Goal: Task Accomplishment & Management: Manage account settings

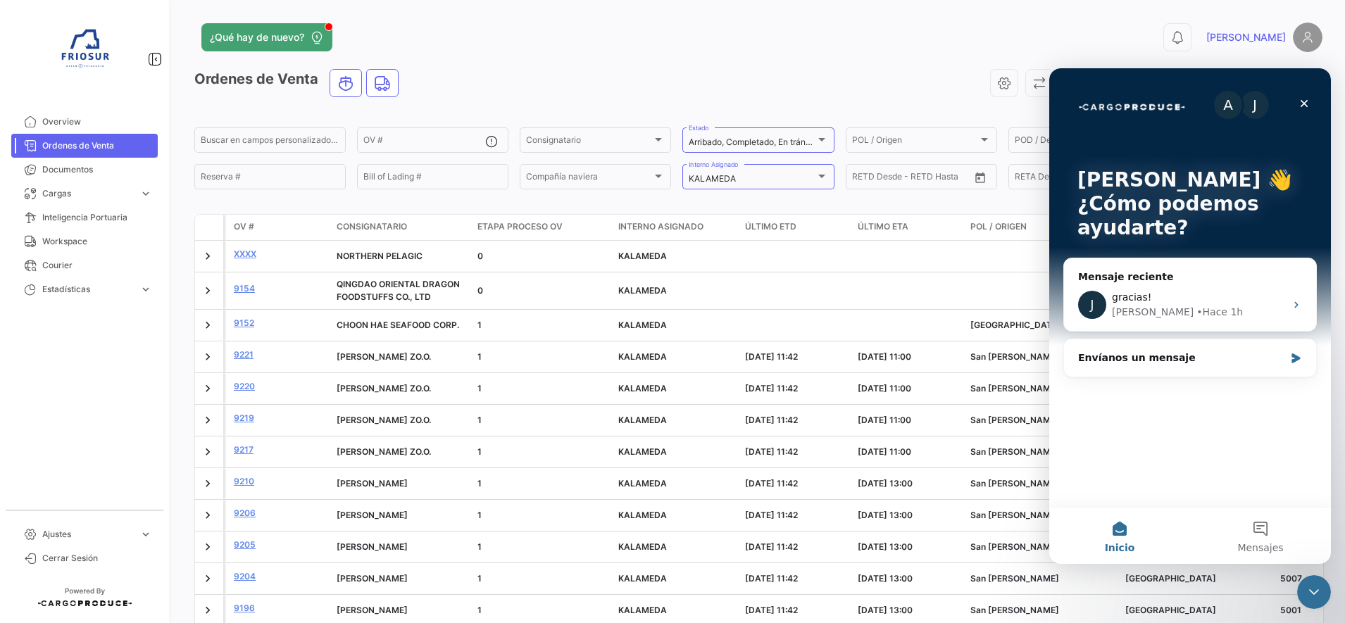
click at [1316, 597] on icon "Cerrar Intercom Messenger" at bounding box center [1313, 592] width 17 height 17
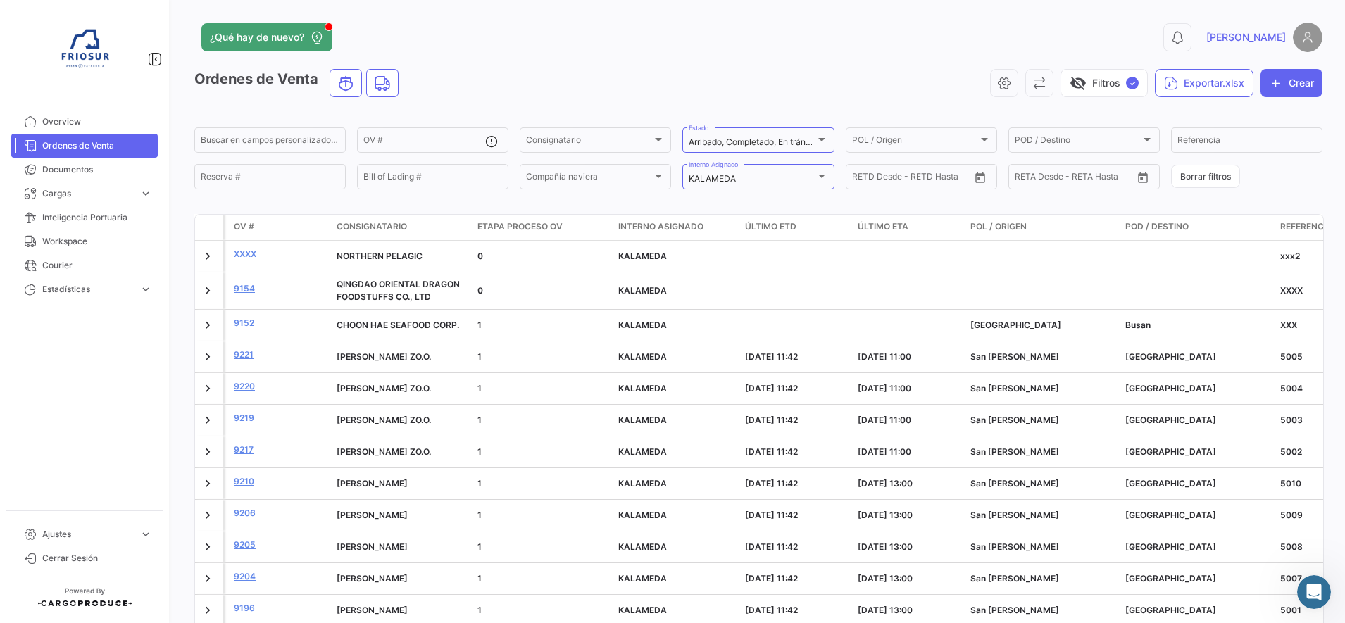
click at [588, 43] on div "¿Qué hay de nuevo?" at bounding box center [504, 37] width 620 height 28
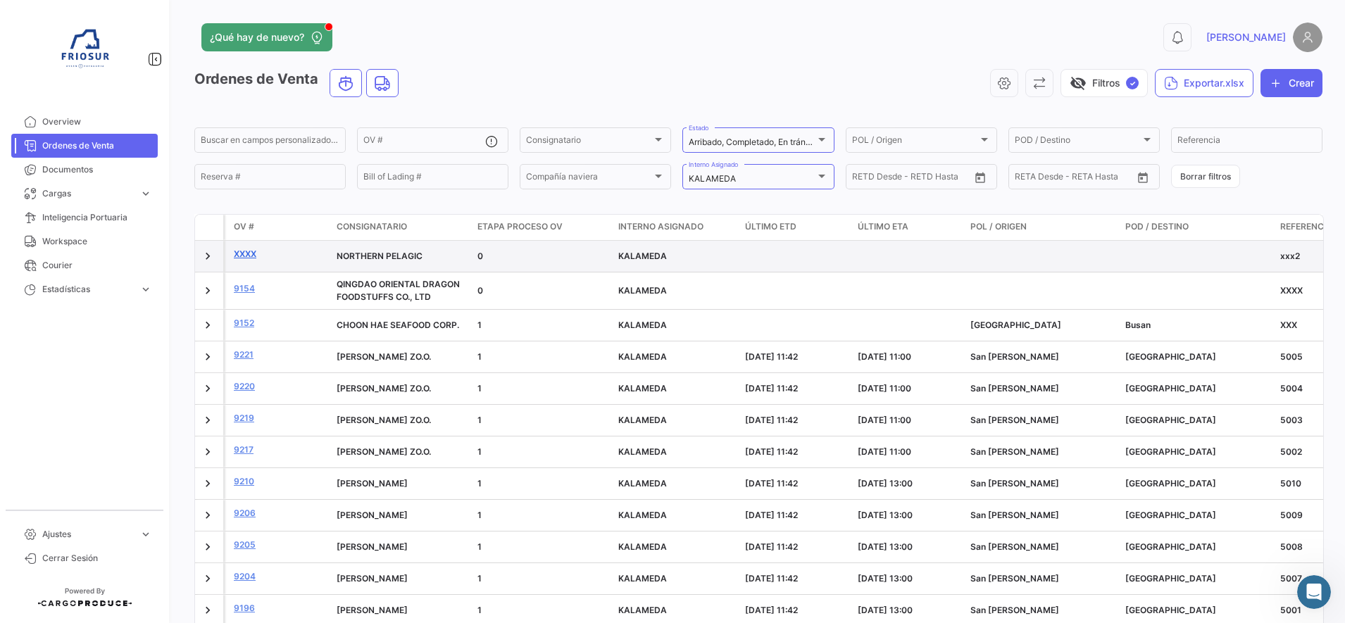
click at [246, 251] on link "xxxx" at bounding box center [280, 254] width 92 height 13
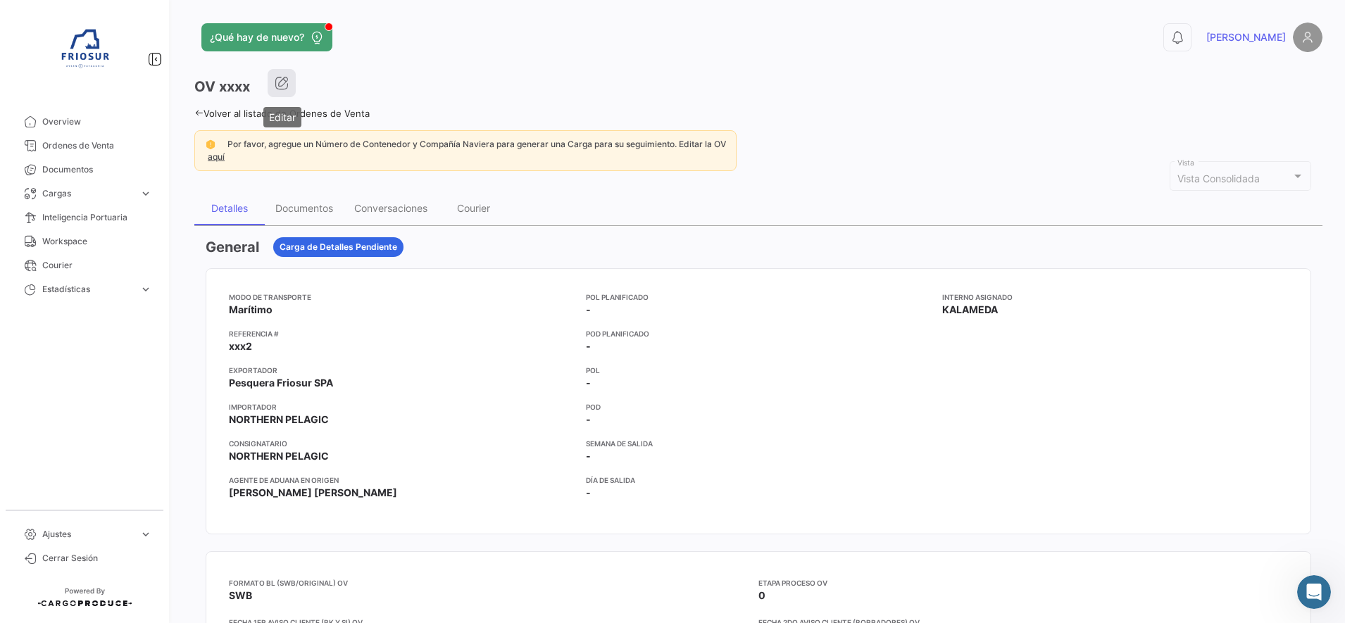
click at [289, 74] on button "button" at bounding box center [282, 83] width 28 height 28
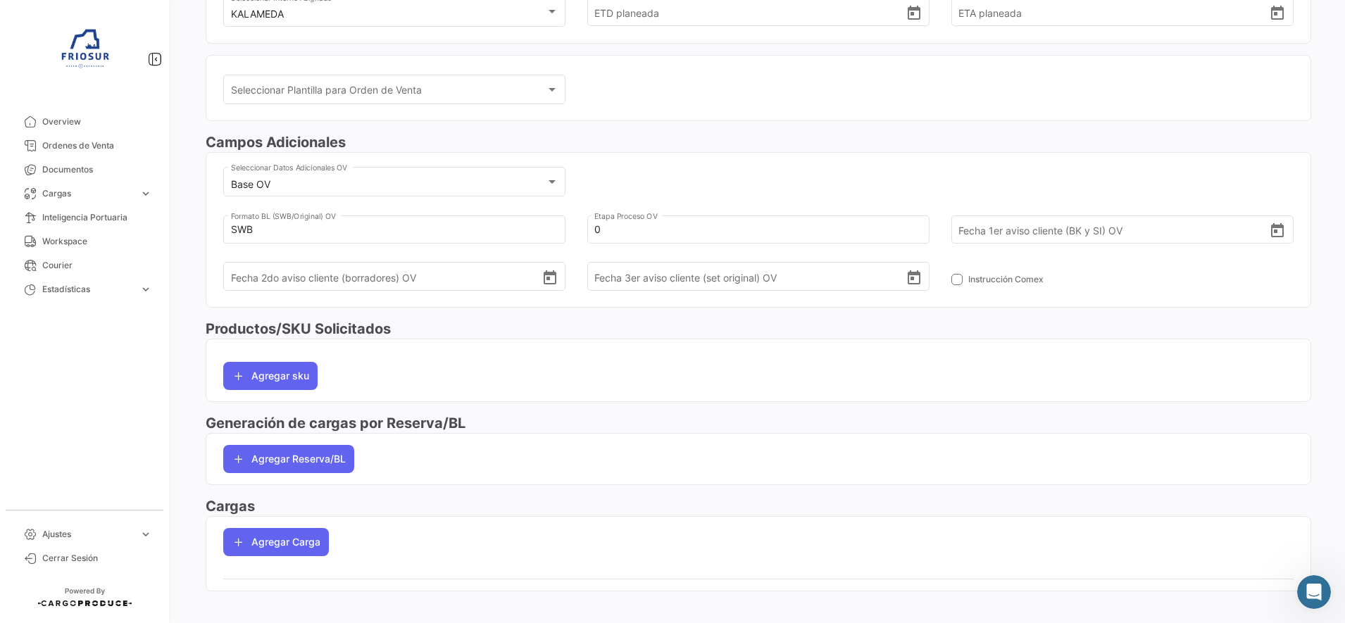
scroll to position [307, 0]
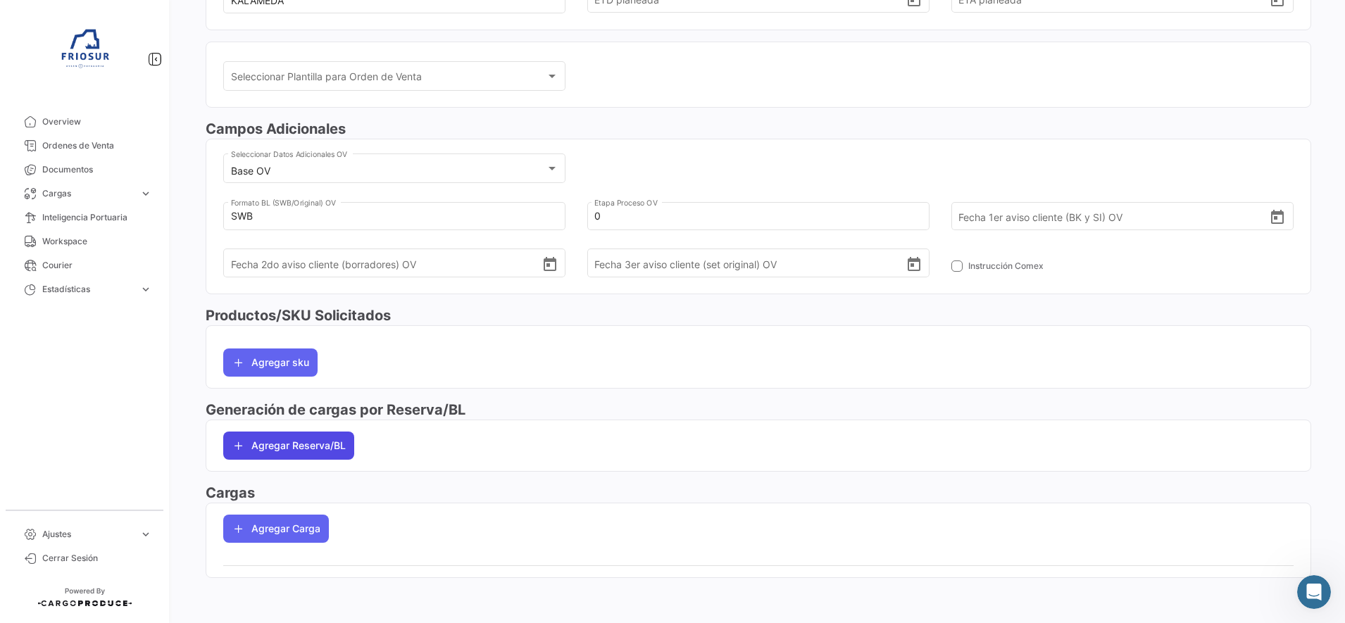
click at [318, 448] on button "Agregar Reserva/BL" at bounding box center [288, 446] width 131 height 28
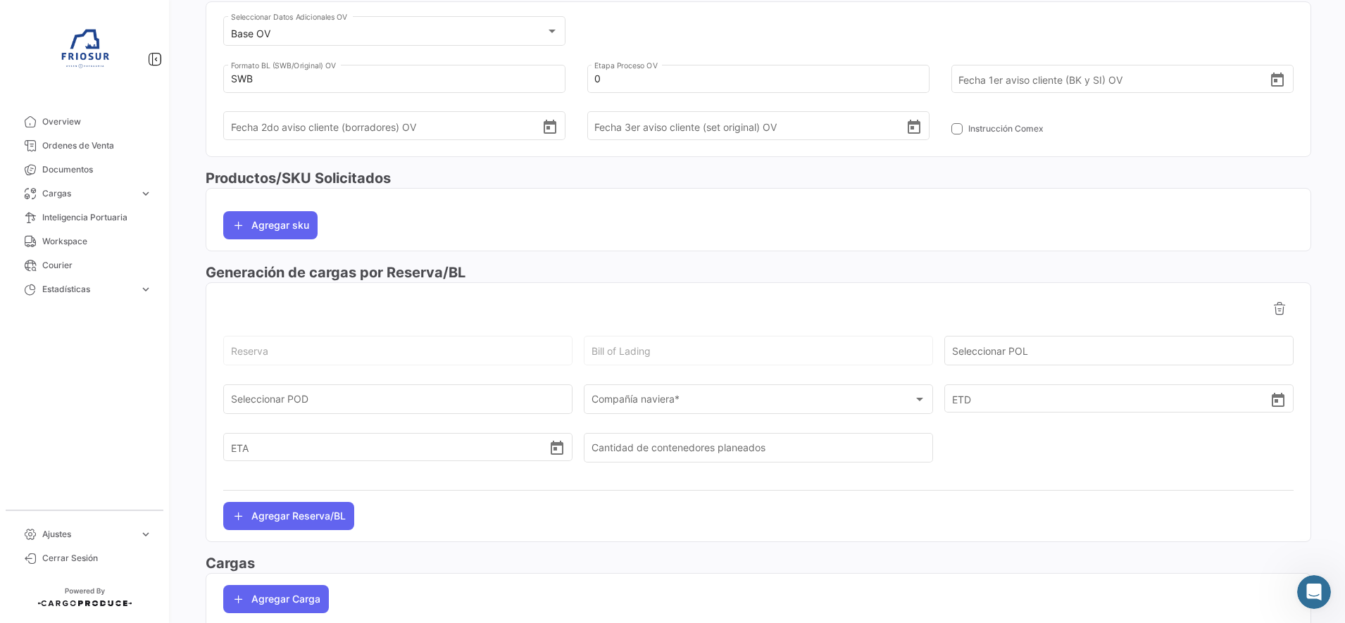
scroll to position [505, 0]
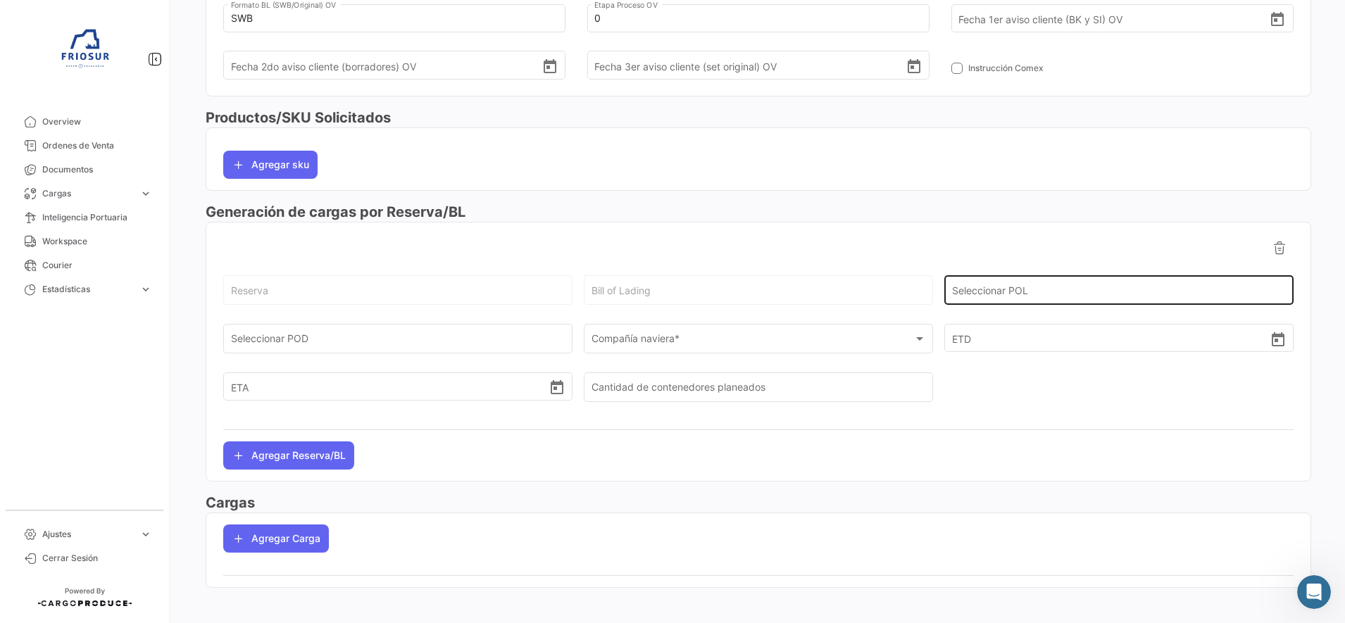
click at [1136, 286] on div "Seleccionar POL" at bounding box center [1119, 289] width 334 height 32
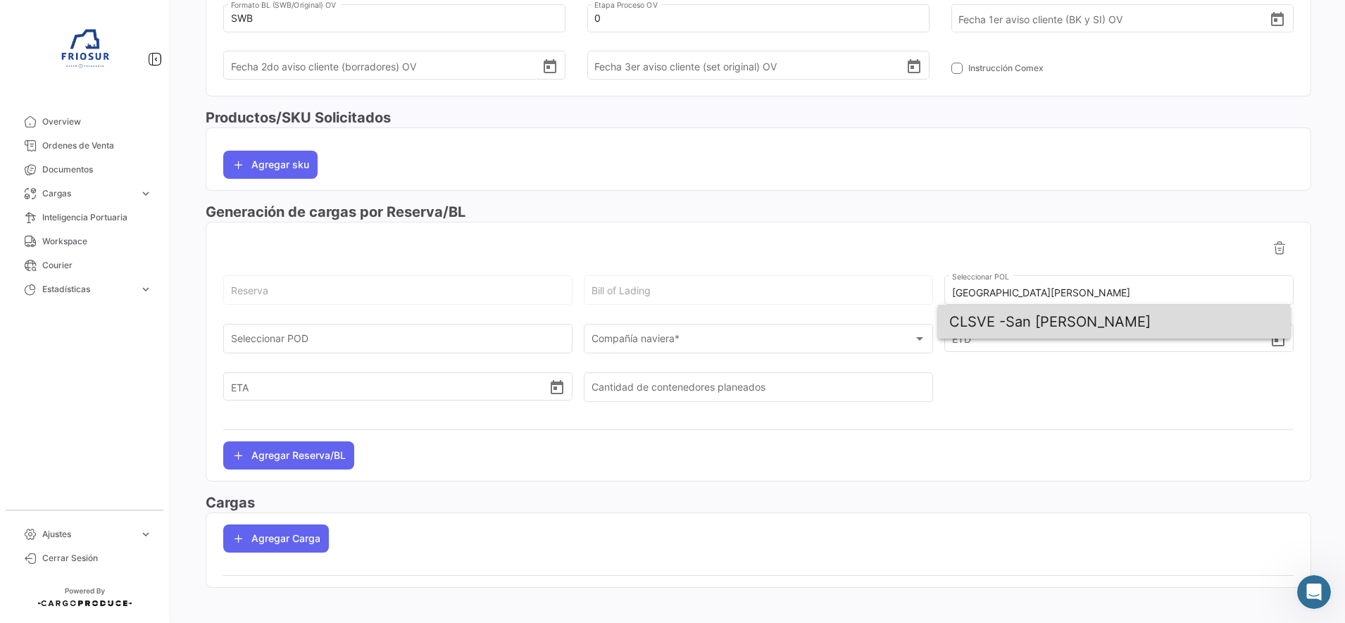
click at [1078, 323] on span "CLSVE - [GEOGRAPHIC_DATA][PERSON_NAME]" at bounding box center [1113, 322] width 329 height 34
type input "San [PERSON_NAME]"
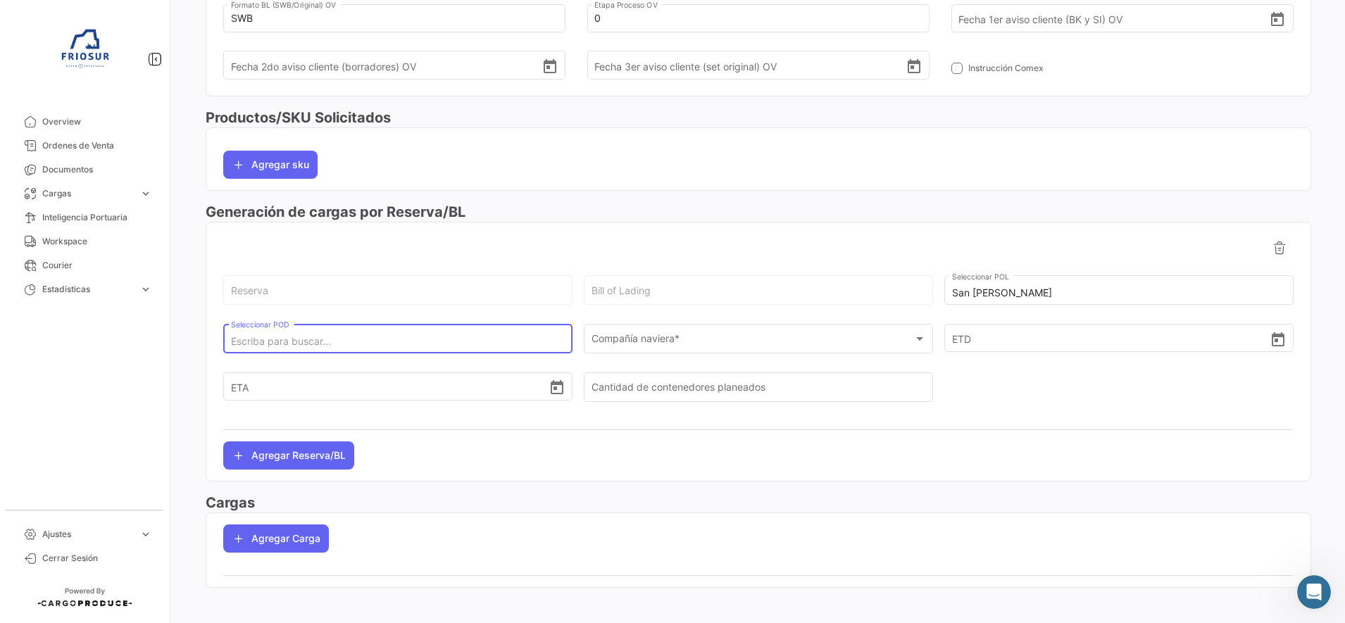
click at [508, 344] on input "Seleccionar POD" at bounding box center [398, 342] width 334 height 12
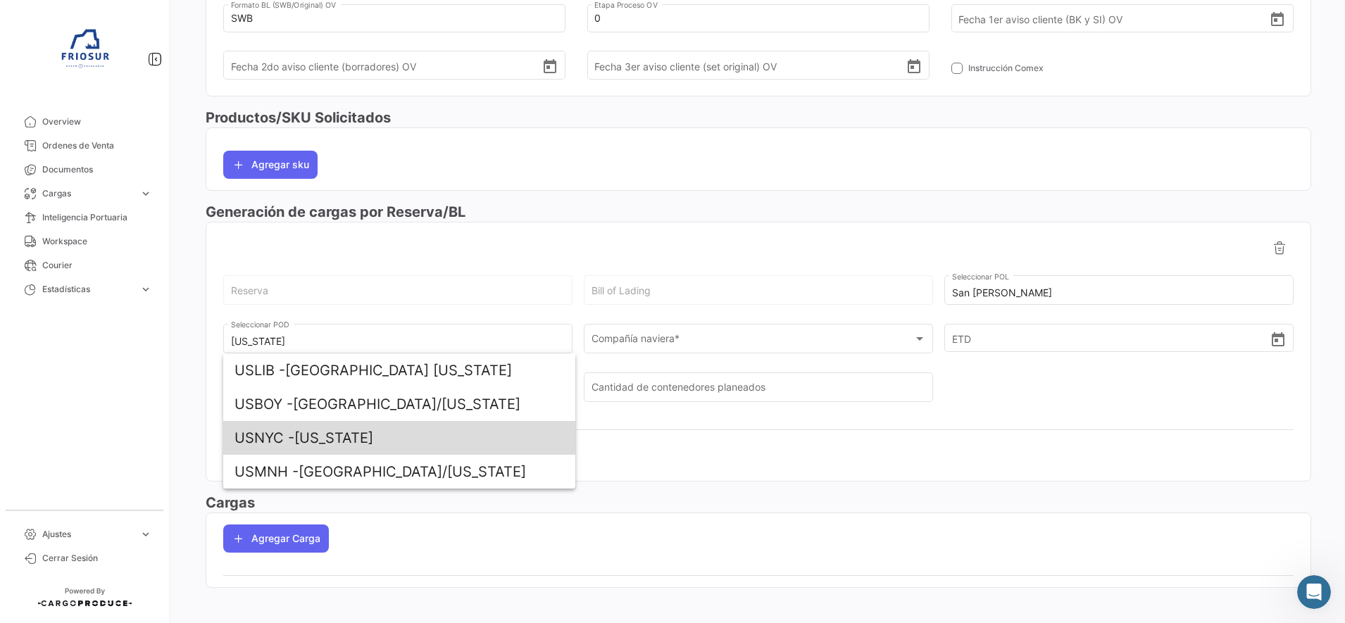
click at [344, 438] on span "USNYC - [US_STATE]" at bounding box center [398, 438] width 329 height 34
type input "[US_STATE]"
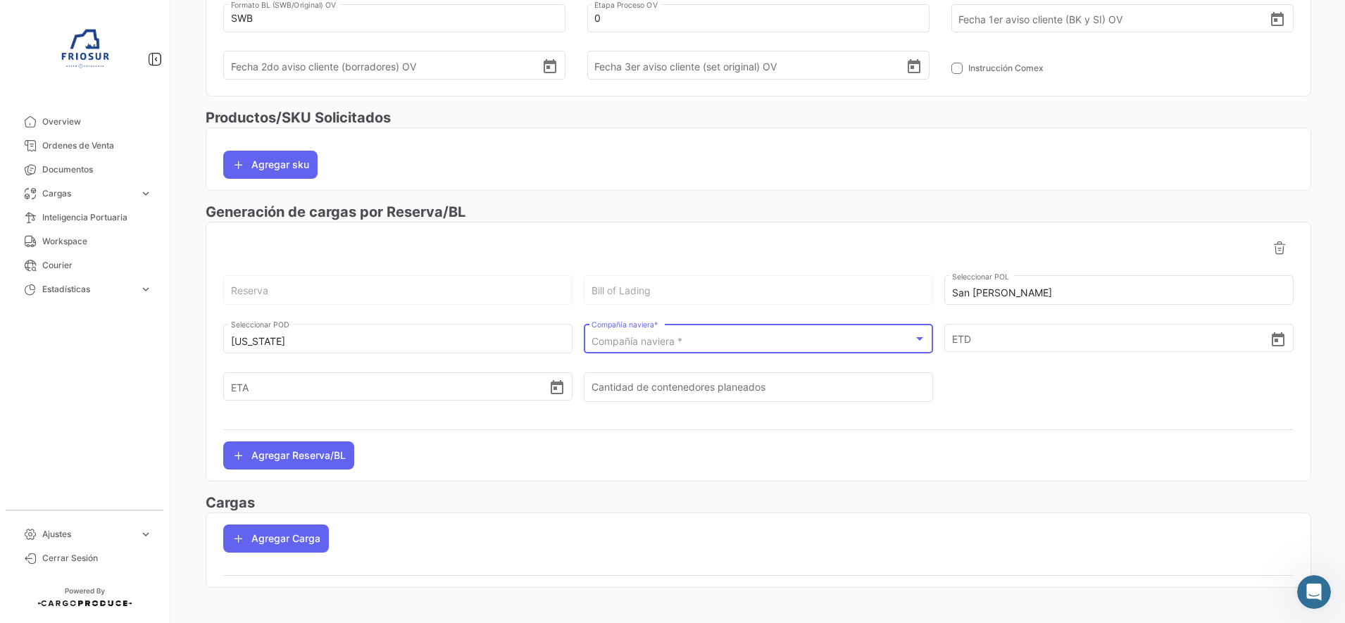
click at [692, 339] on div "Compañía naviera *" at bounding box center [752, 342] width 322 height 12
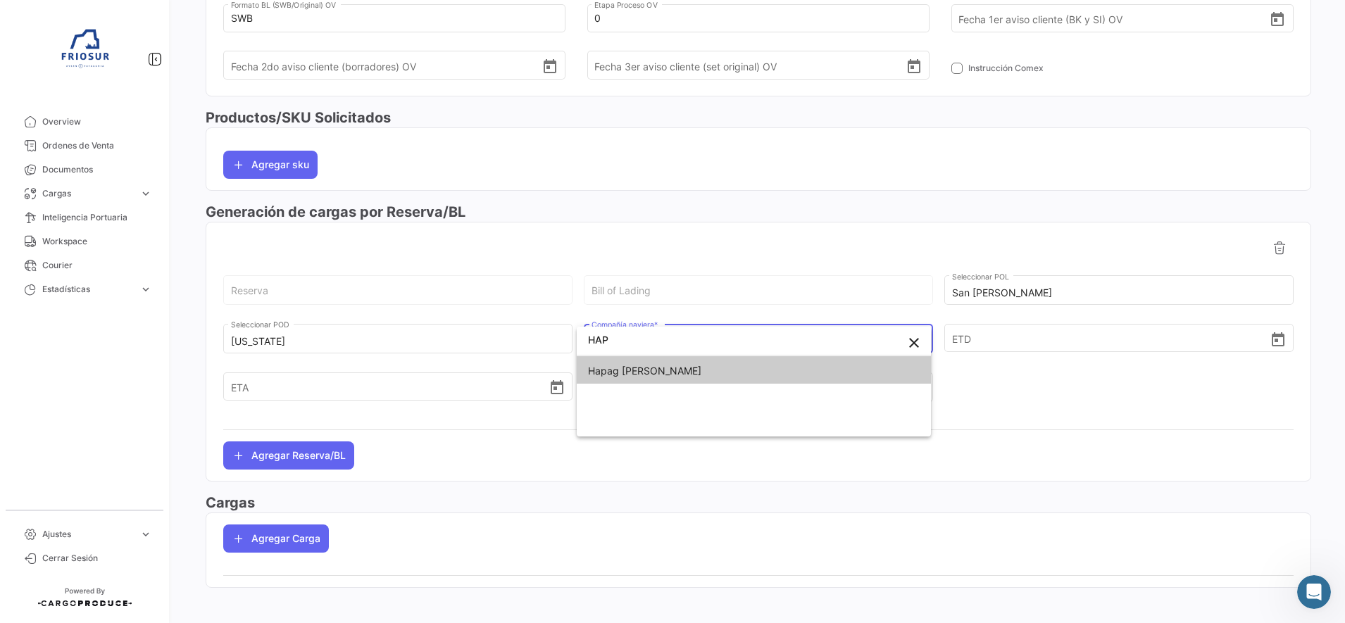
type input "HAP"
click at [679, 375] on span "Hapag [PERSON_NAME]" at bounding box center [754, 371] width 332 height 30
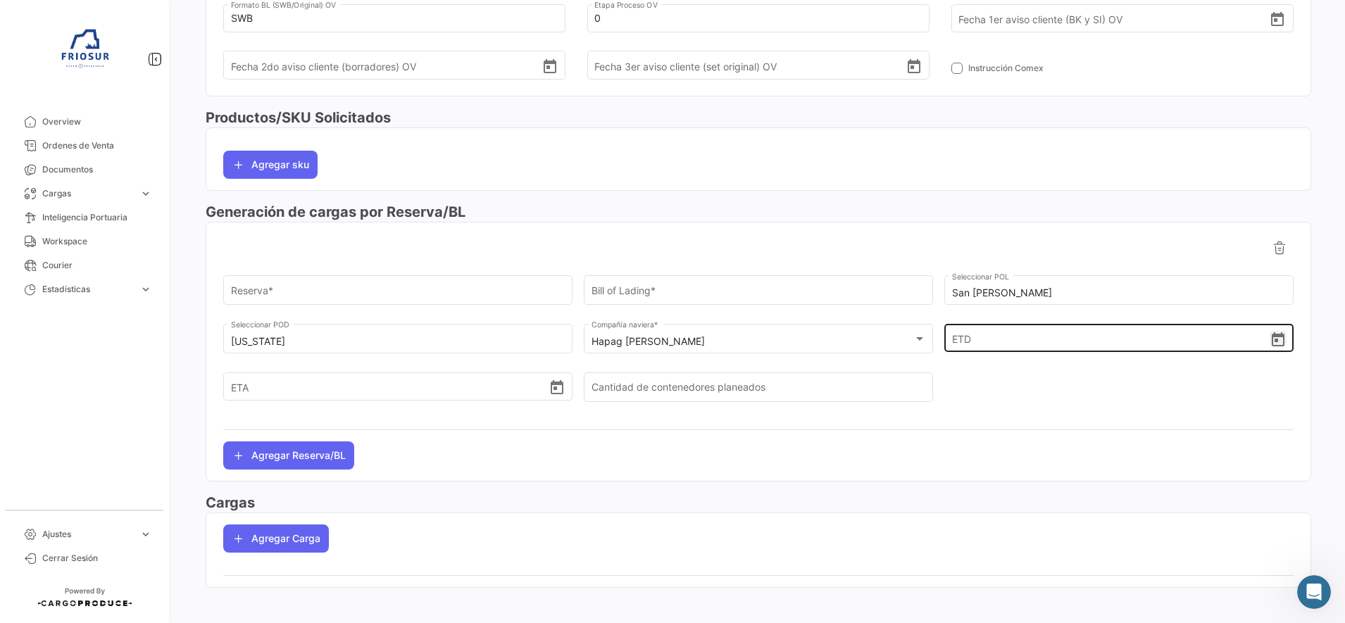
click at [1271, 344] on icon "Open calendar" at bounding box center [1277, 340] width 17 height 17
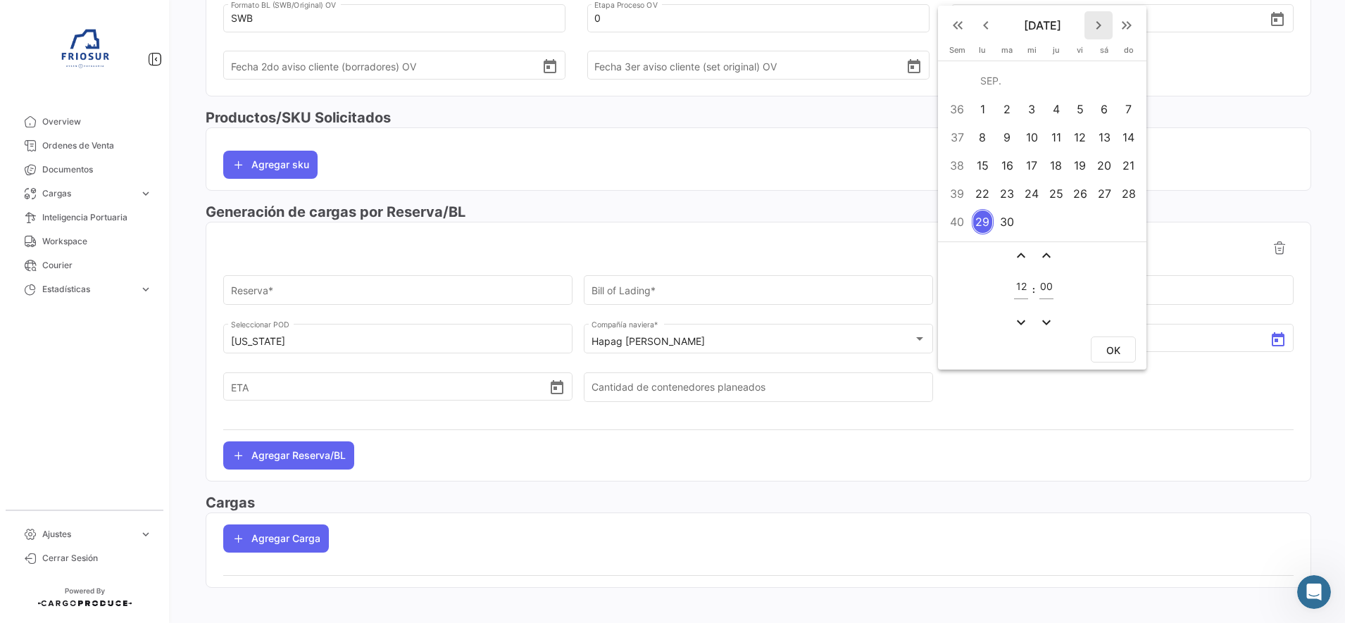
click at [1098, 27] on mat-icon "keyboard_arrow_right" at bounding box center [1098, 25] width 17 height 17
click at [1031, 134] on div "8" at bounding box center [1032, 137] width 22 height 25
click at [1116, 349] on span "OK" at bounding box center [1113, 350] width 14 height 12
type input "[DATE] 12:00"
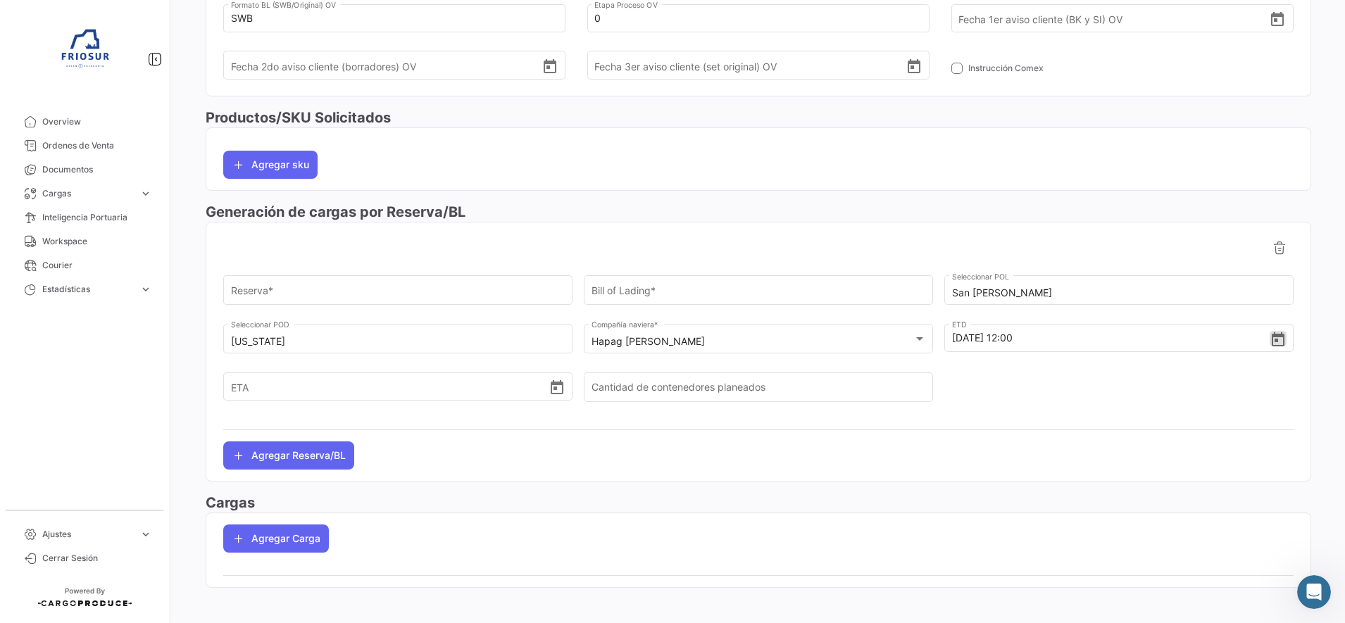
scroll to position [515, 0]
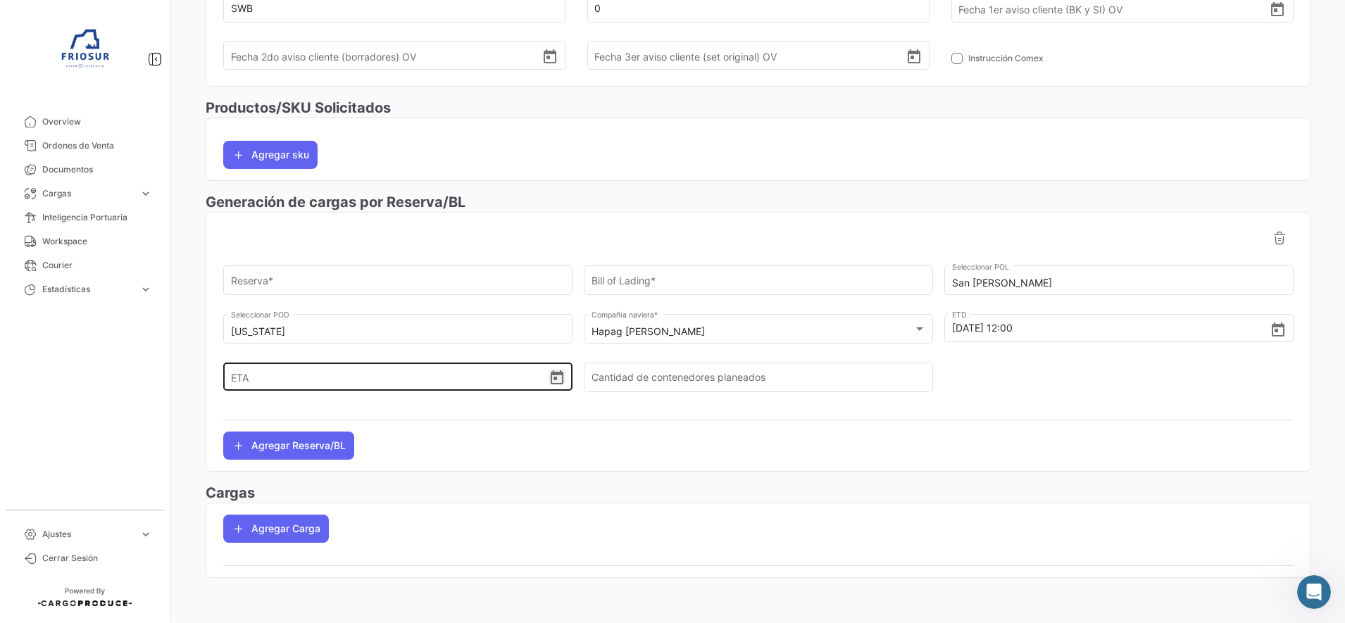
click at [555, 379] on icon "Open calendar" at bounding box center [556, 378] width 17 height 17
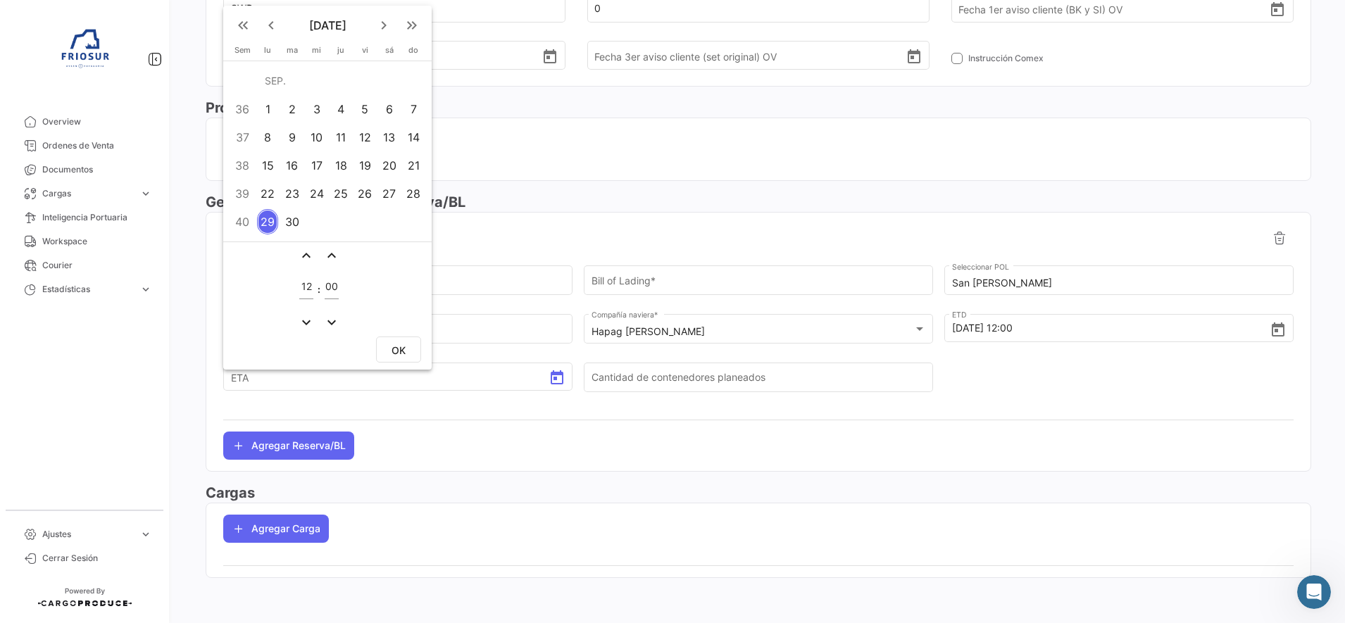
click at [384, 26] on mat-icon "keyboard_arrow_right" at bounding box center [383, 25] width 17 height 17
click at [343, 134] on div "6" at bounding box center [341, 137] width 22 height 25
click at [403, 347] on span "OK" at bounding box center [398, 350] width 14 height 12
type input "[DATE] 12:00"
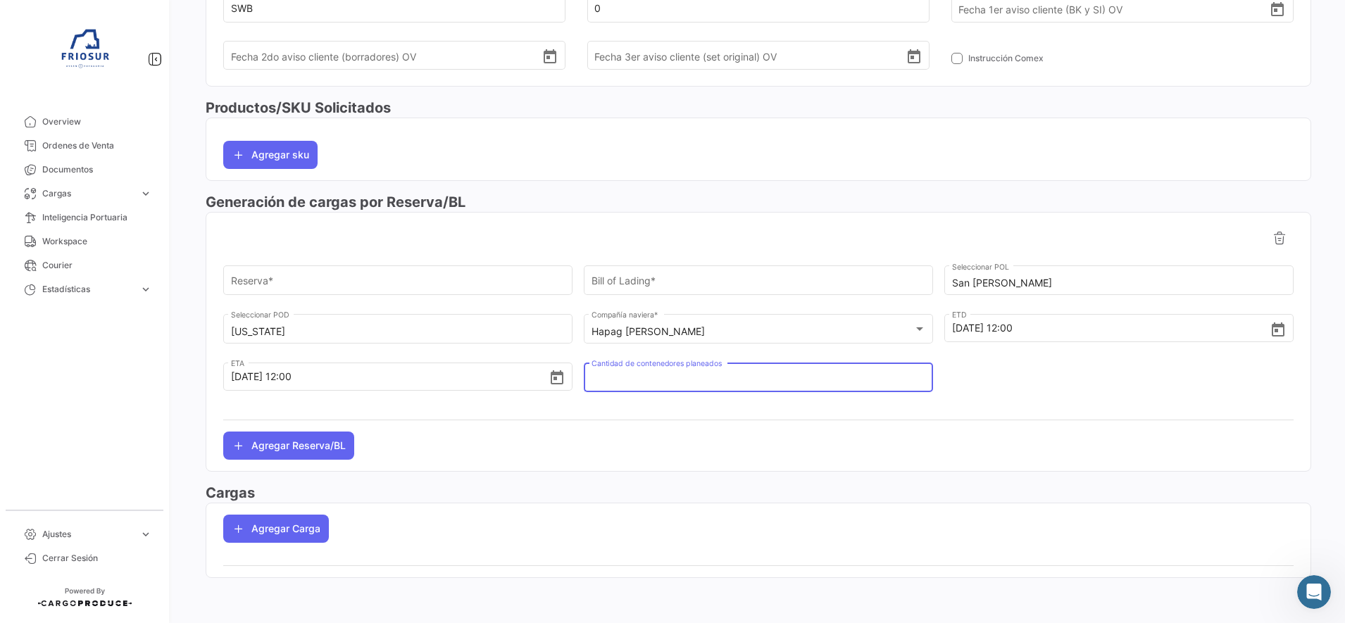
click at [723, 384] on input "Cantidad de contenedores planeados" at bounding box center [758, 381] width 334 height 12
type input "1"
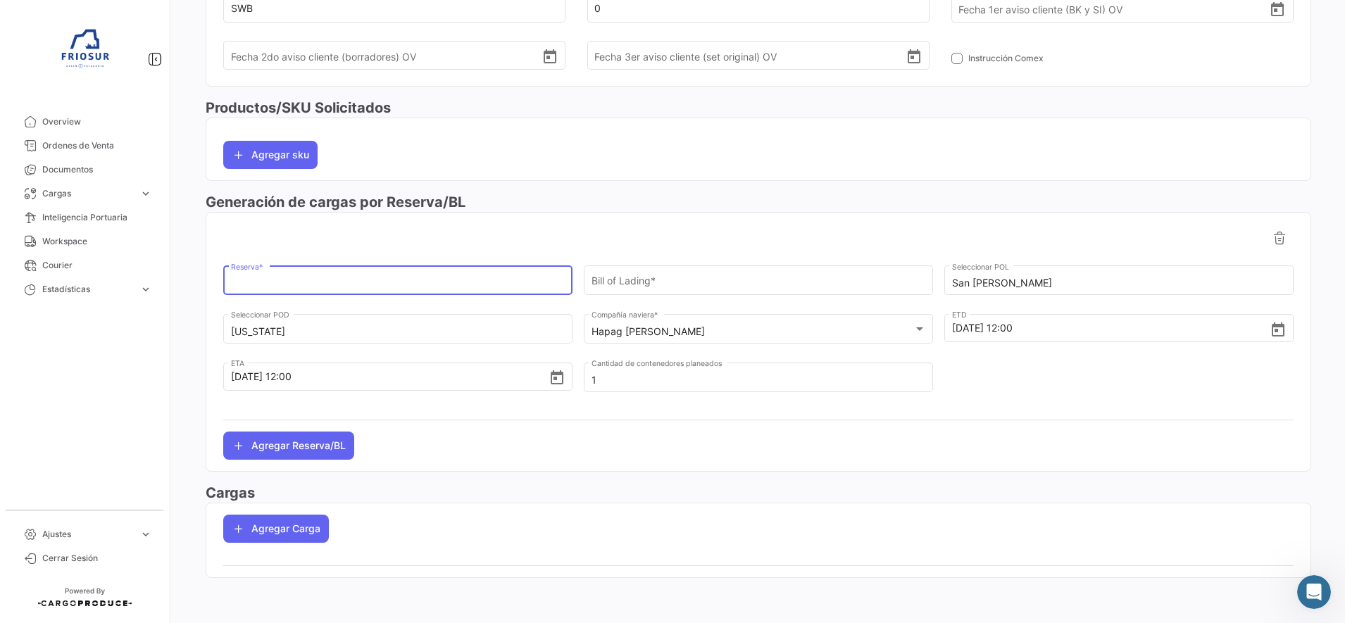
click at [508, 281] on input "Reserva *" at bounding box center [398, 283] width 334 height 12
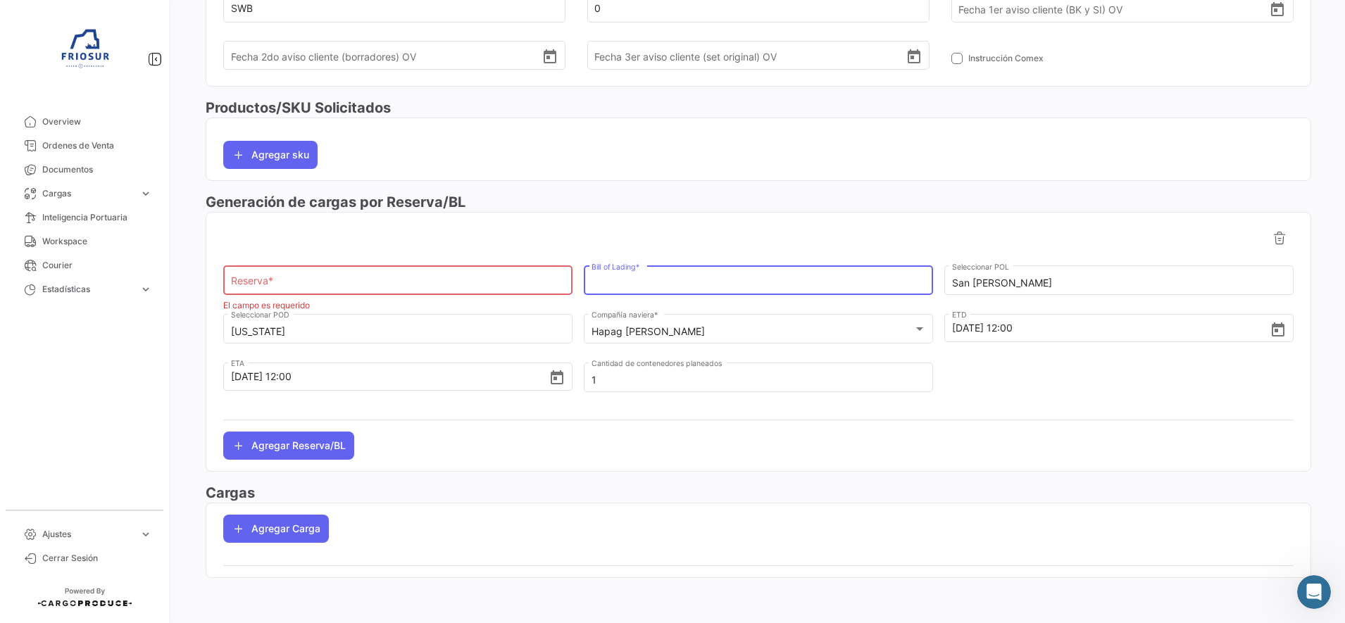
click at [645, 289] on input "Bill of Lading *" at bounding box center [758, 283] width 334 height 12
paste input "HLCUSCL250957230"
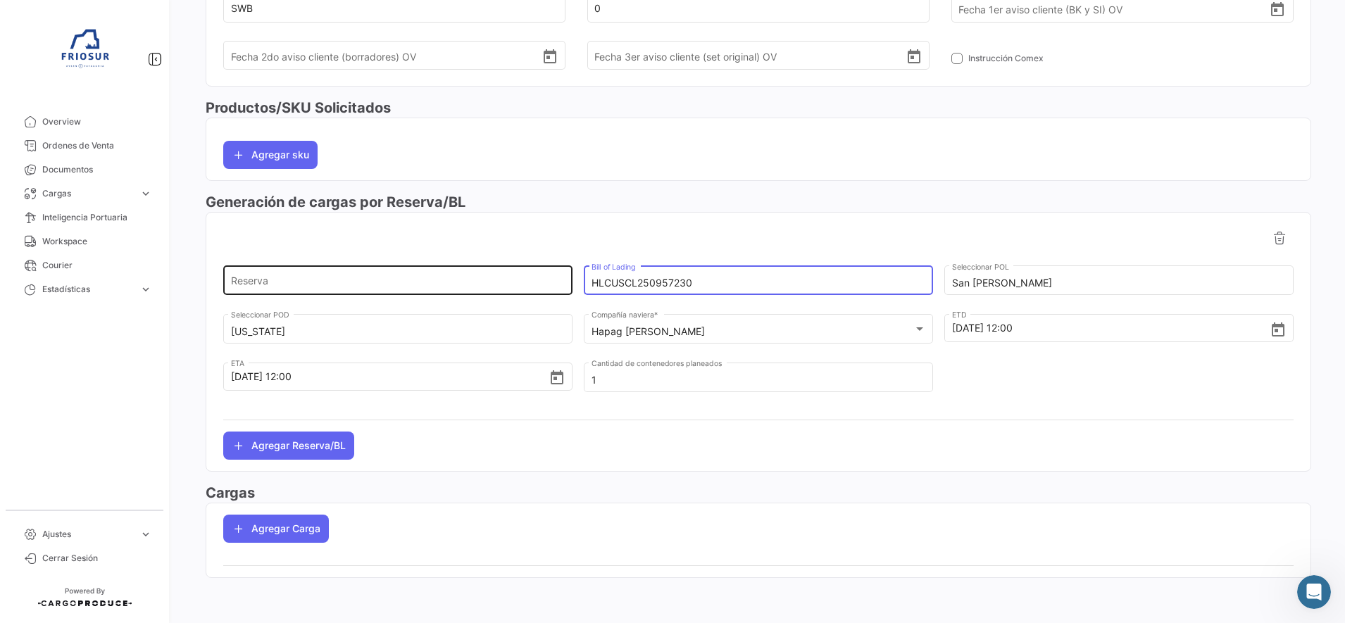
type input "HLCUSCL250957230"
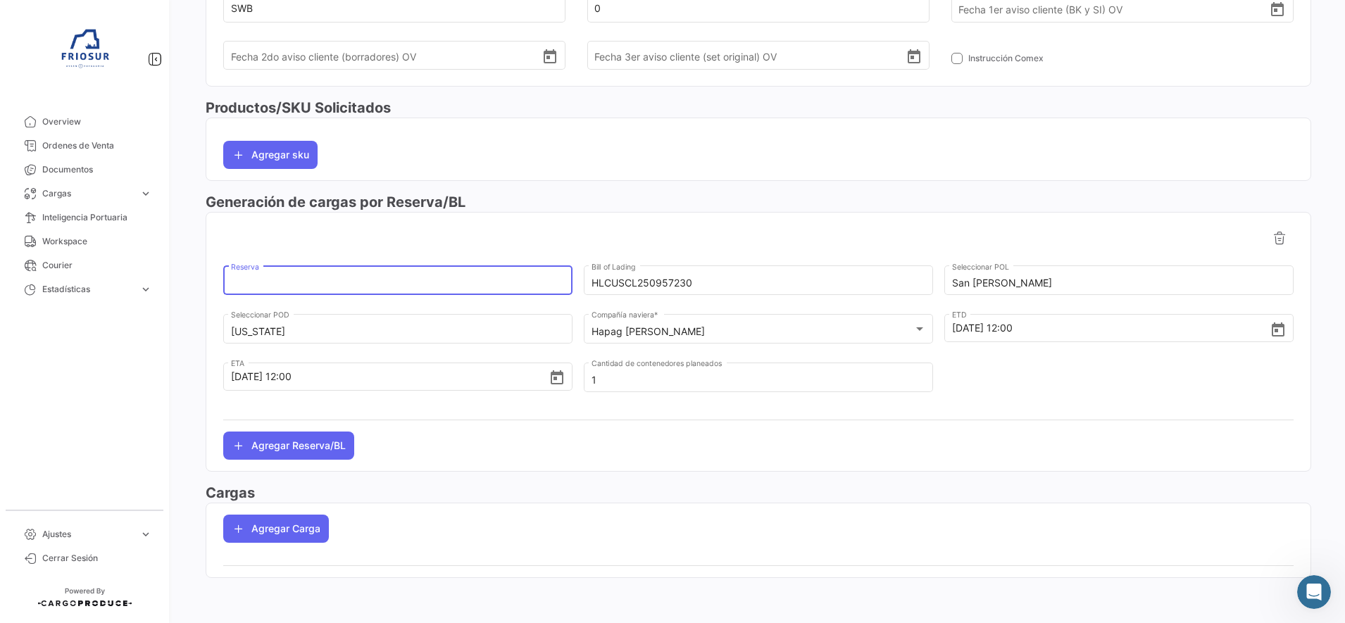
click at [542, 287] on input "Reserva" at bounding box center [398, 283] width 334 height 12
paste input "69512257"
type input "69512257"
click at [622, 224] on div at bounding box center [758, 238] width 1070 height 28
click at [1186, 392] on div at bounding box center [1118, 384] width 349 height 49
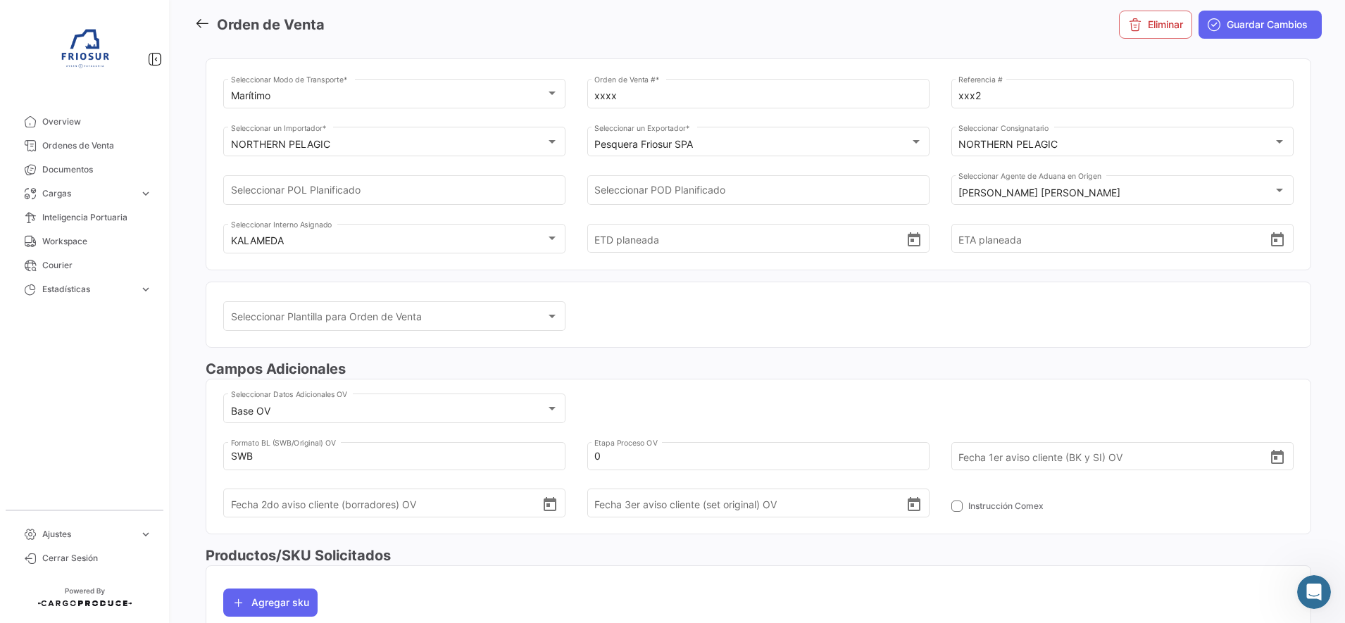
scroll to position [0, 0]
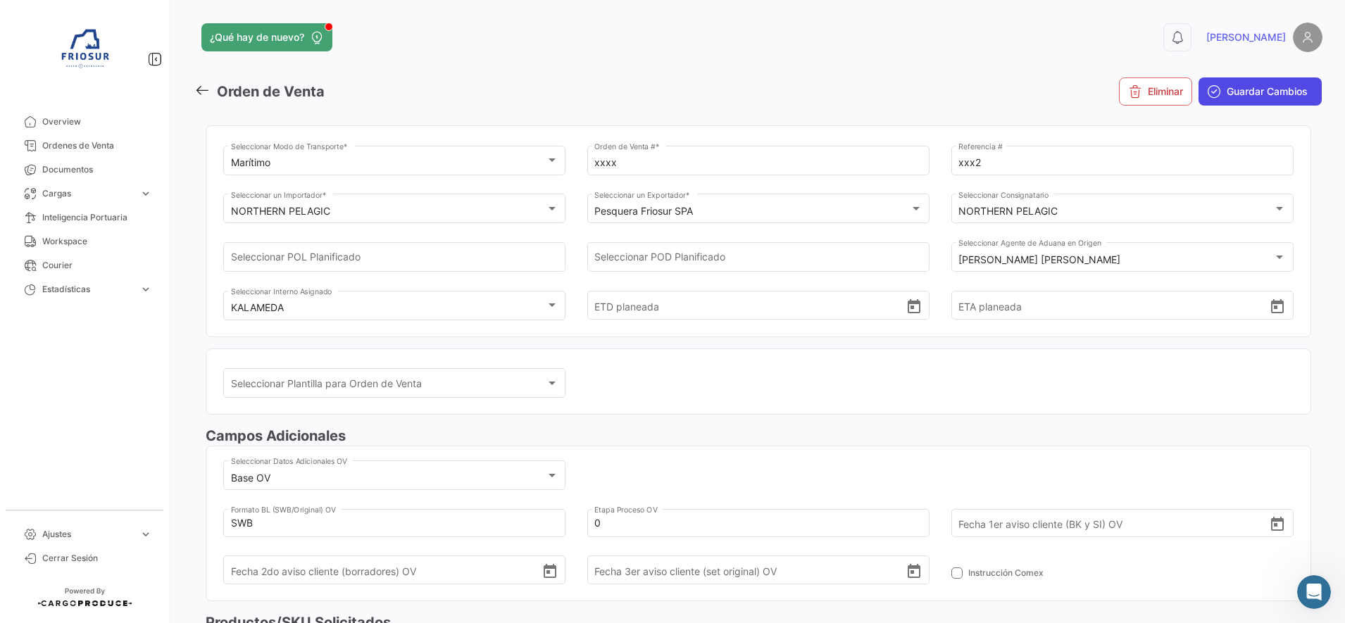
click at [1239, 98] on span "Guardar Cambios" at bounding box center [1266, 91] width 81 height 14
